Goal: Download file/media

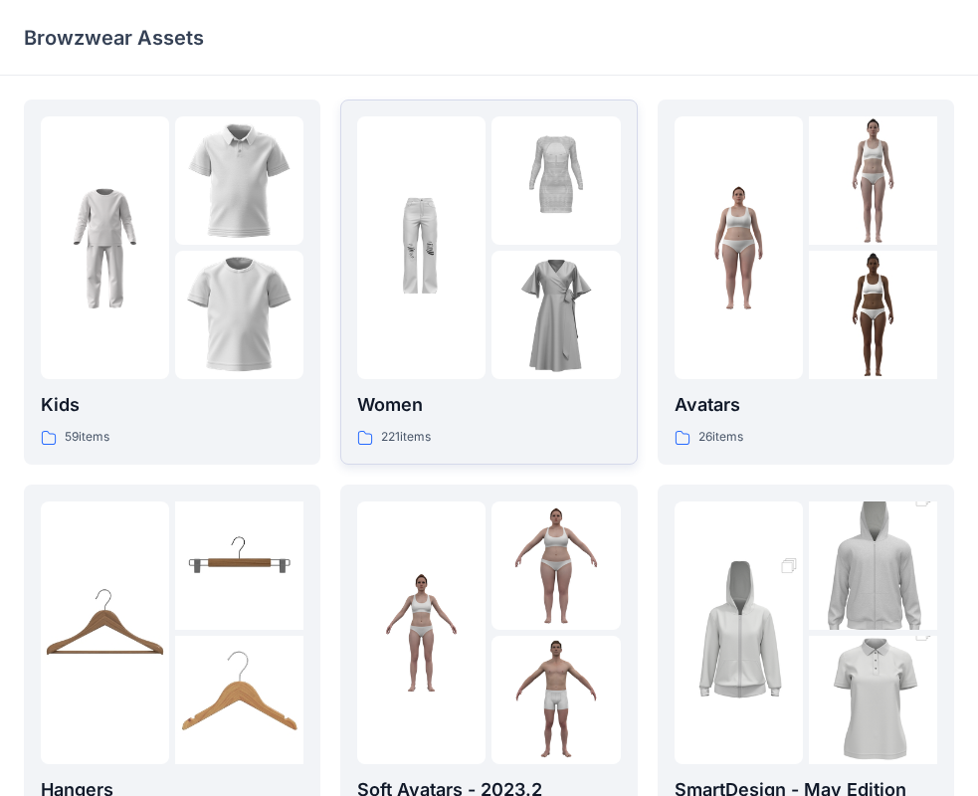
click at [488, 257] on div at bounding box center [488, 247] width 263 height 263
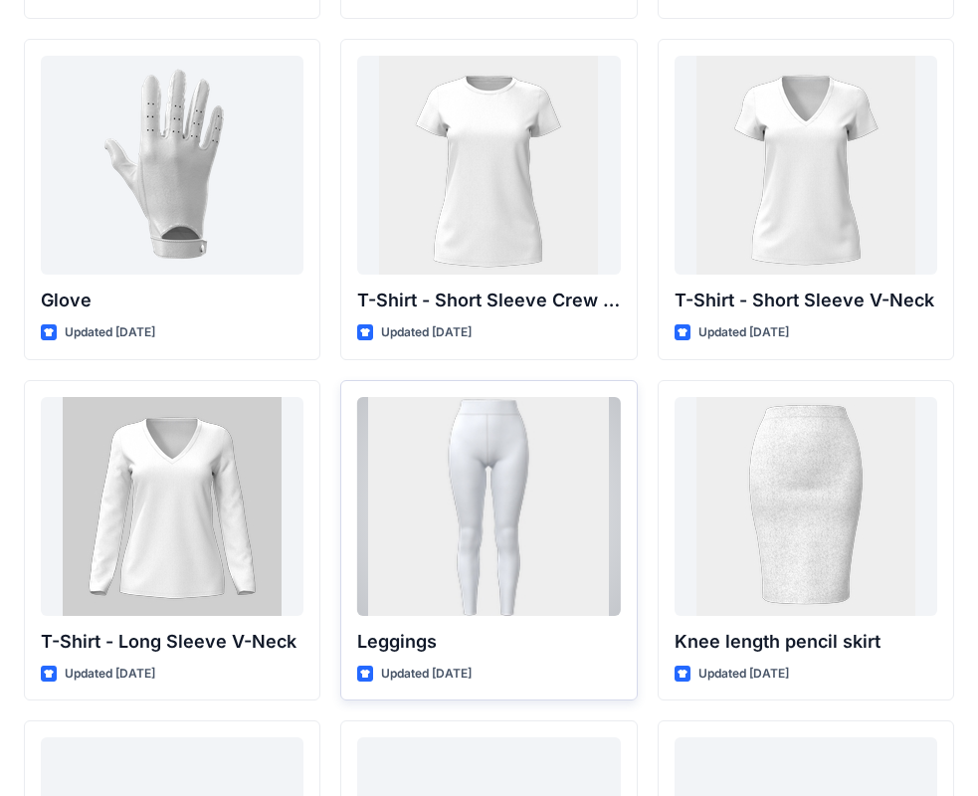
scroll to position [15538, 0]
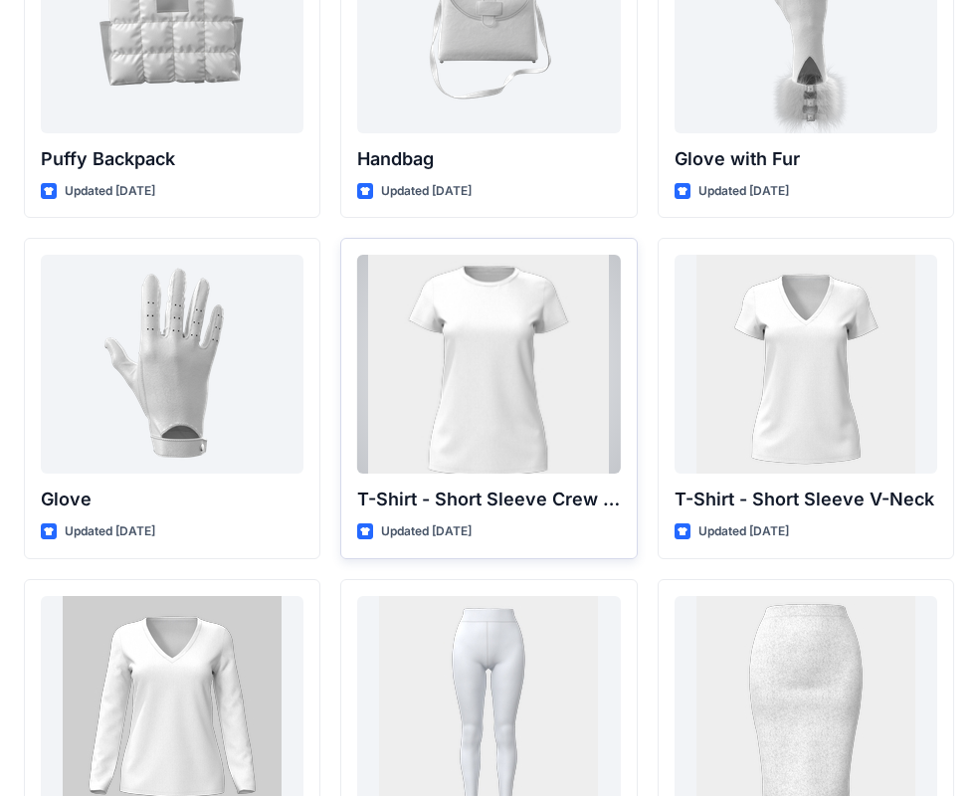
click at [559, 450] on div at bounding box center [488, 364] width 263 height 219
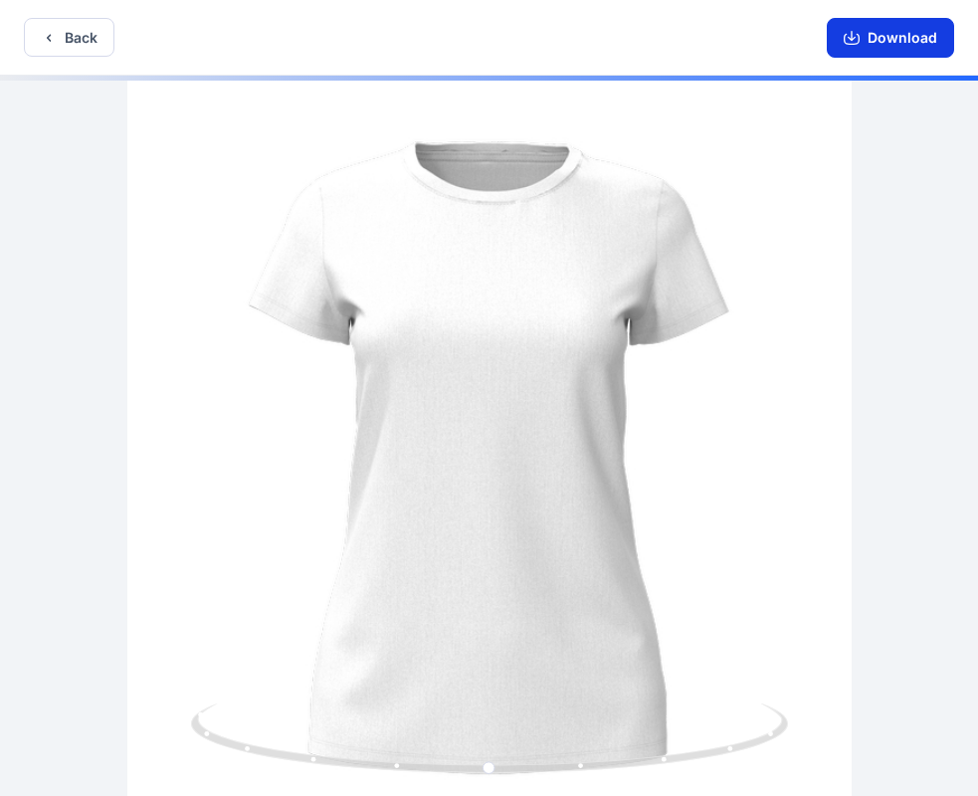
click at [896, 38] on button "Download" at bounding box center [890, 38] width 127 height 40
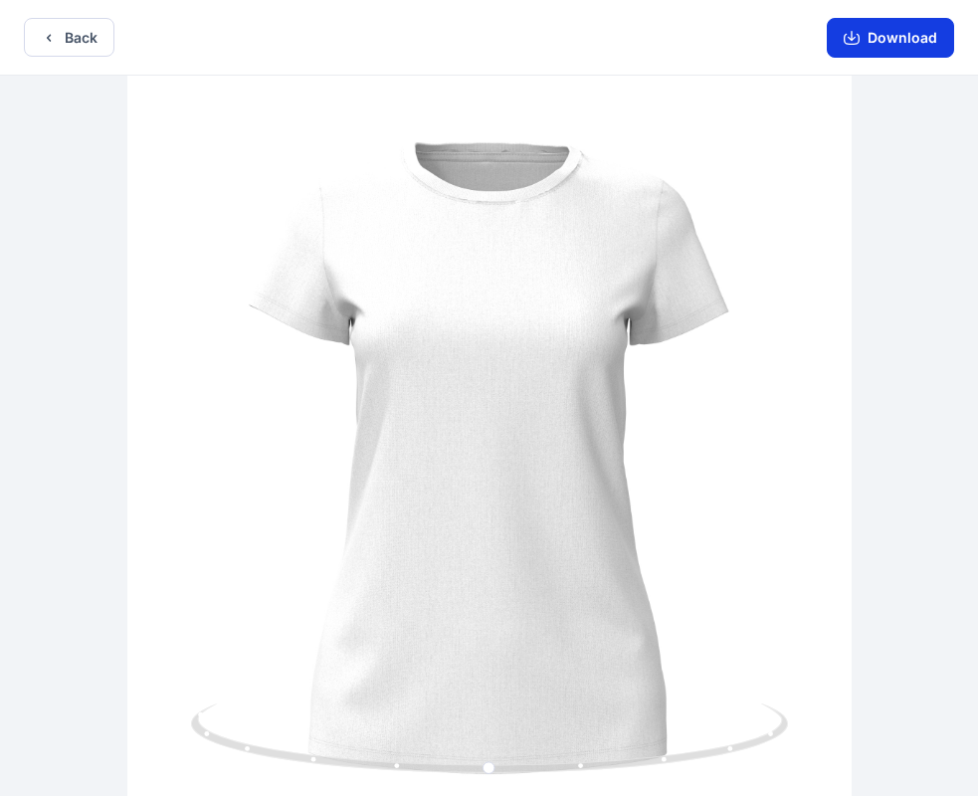
click at [857, 47] on button "Download" at bounding box center [890, 38] width 127 height 40
